Goal: Transaction & Acquisition: Book appointment/travel/reservation

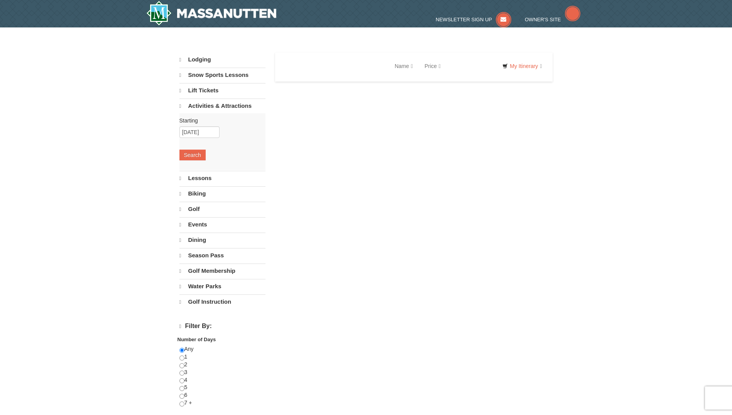
select select "10"
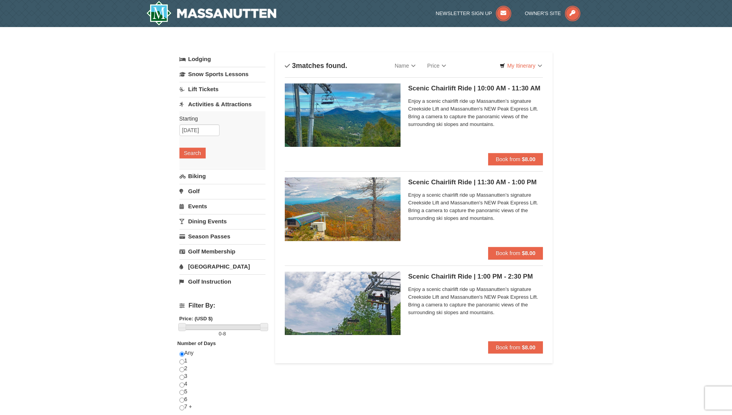
click at [203, 270] on link "[GEOGRAPHIC_DATA]" at bounding box center [223, 266] width 86 height 14
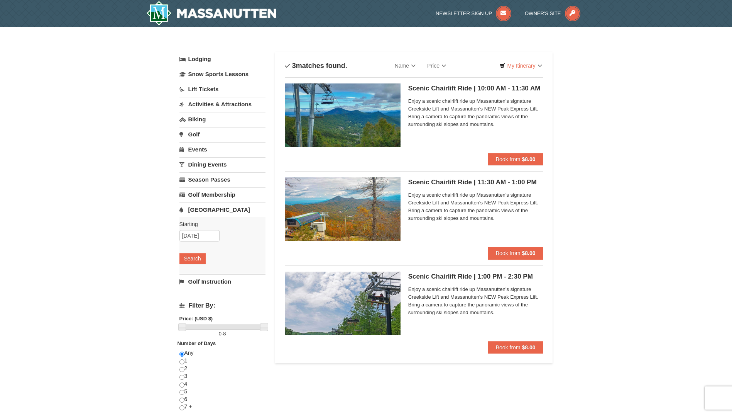
click at [574, 162] on div "× Categories List Filter My Itinerary Questions? 1-540-289-9441 Lodging Arrival…" at bounding box center [366, 309] width 732 height 564
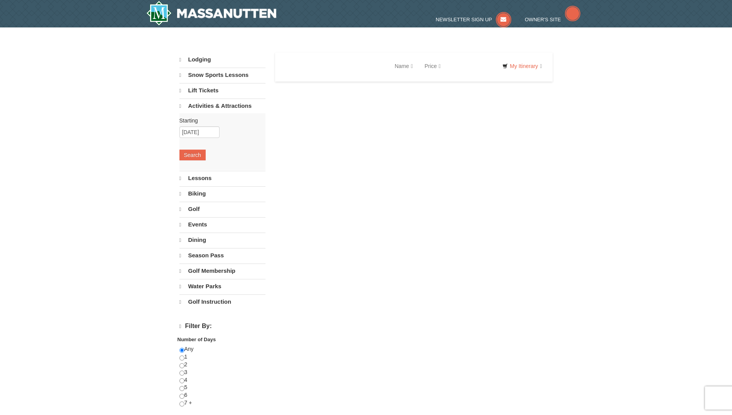
select select "10"
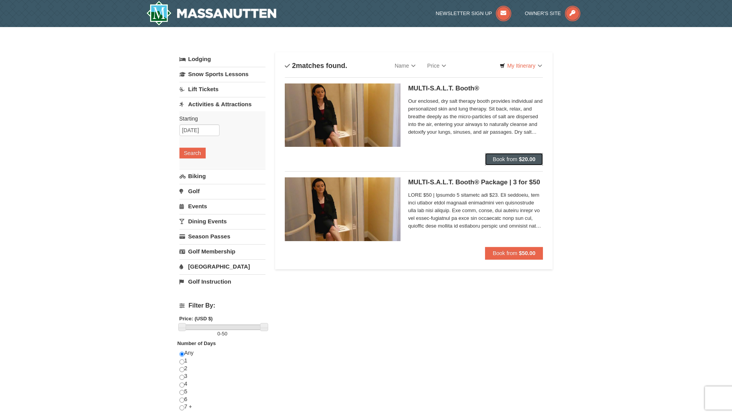
click at [517, 163] on button "Book from $20.00" at bounding box center [514, 159] width 58 height 12
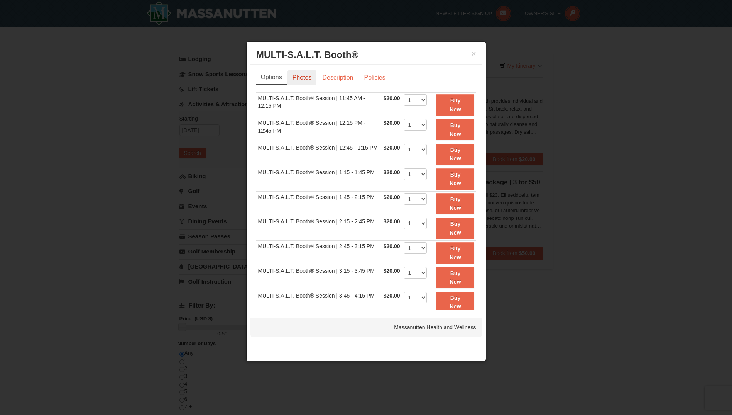
click at [303, 80] on link "Photos" at bounding box center [302, 77] width 29 height 15
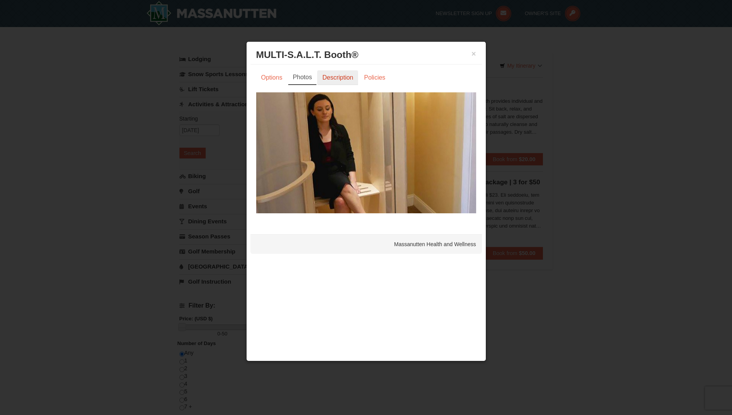
click at [328, 77] on link "Description" at bounding box center [337, 77] width 41 height 15
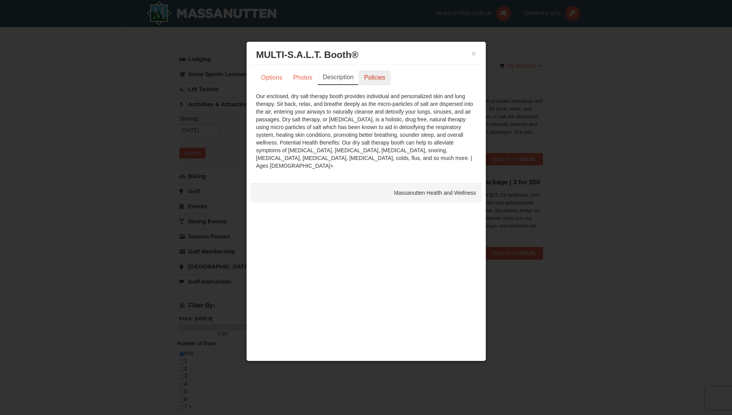
click at [368, 77] on link "Policies" at bounding box center [374, 77] width 31 height 15
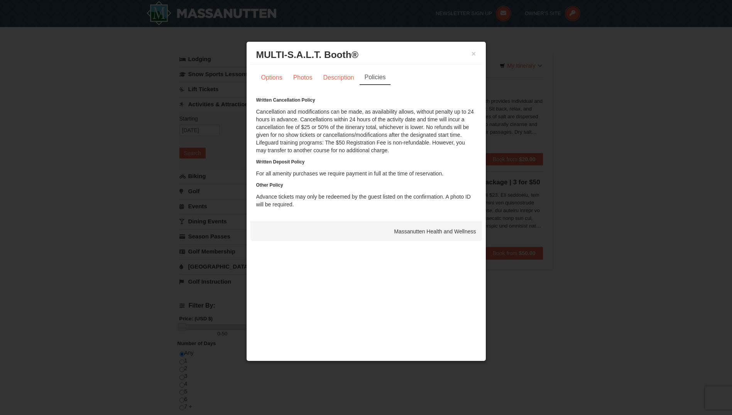
click at [479, 53] on div "× MULTI-S.A.L.T. Booth® Massanutten Health and Wellness" at bounding box center [367, 55] width 232 height 19
click at [480, 51] on div "× MULTI-S.A.L.T. Booth® Massanutten Health and Wellness" at bounding box center [367, 55] width 232 height 19
click at [477, 54] on div "× MULTI-S.A.L.T. Booth® Massanutten Health and Wellness" at bounding box center [367, 55] width 232 height 19
click at [472, 56] on button "×" at bounding box center [474, 54] width 5 height 8
